Goal: Check status

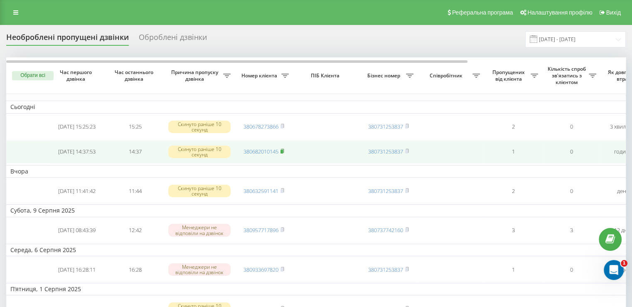
click at [284, 149] on icon at bounding box center [282, 150] width 4 height 5
click at [283, 150] on rect at bounding box center [281, 152] width 2 height 4
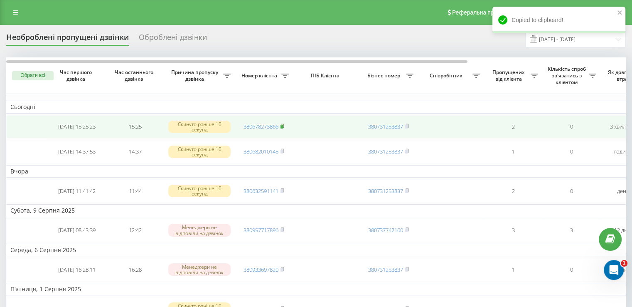
click at [282, 127] on rect at bounding box center [281, 127] width 2 height 4
